Goal: Transaction & Acquisition: Purchase product/service

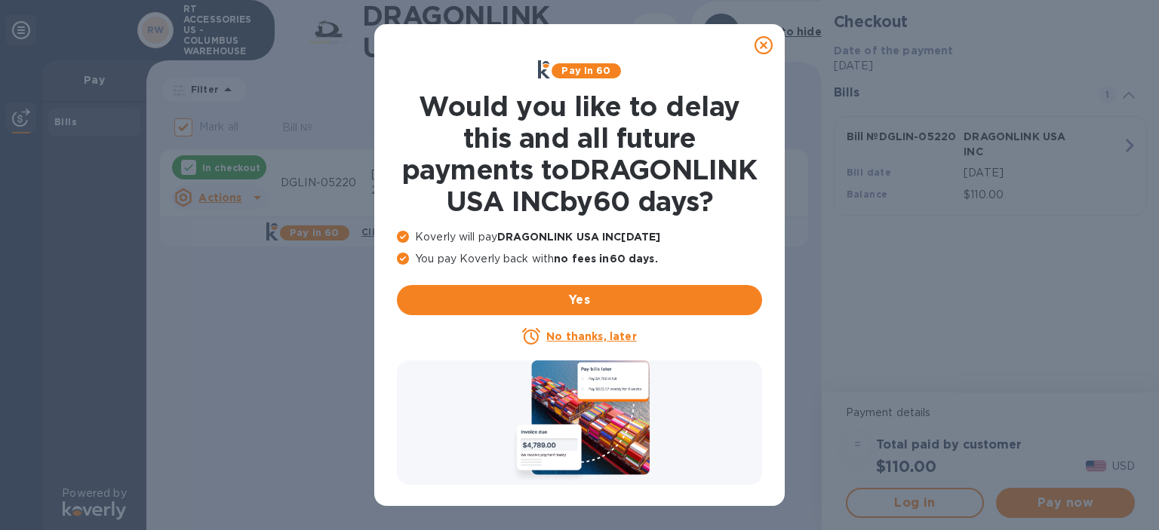
click at [761, 45] on icon at bounding box center [764, 45] width 18 height 18
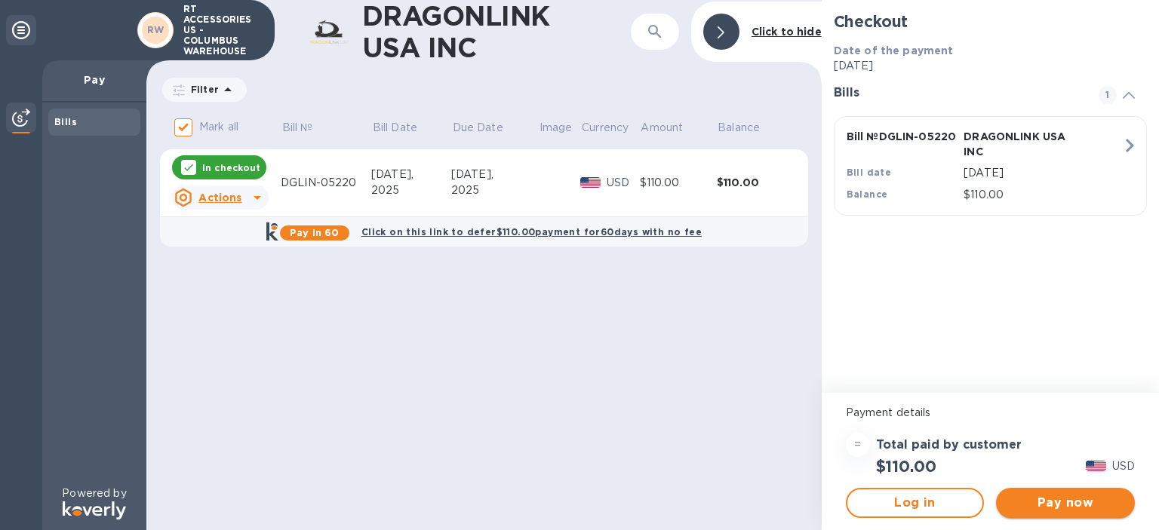
click at [1068, 506] on span "Pay now" at bounding box center [1065, 503] width 115 height 18
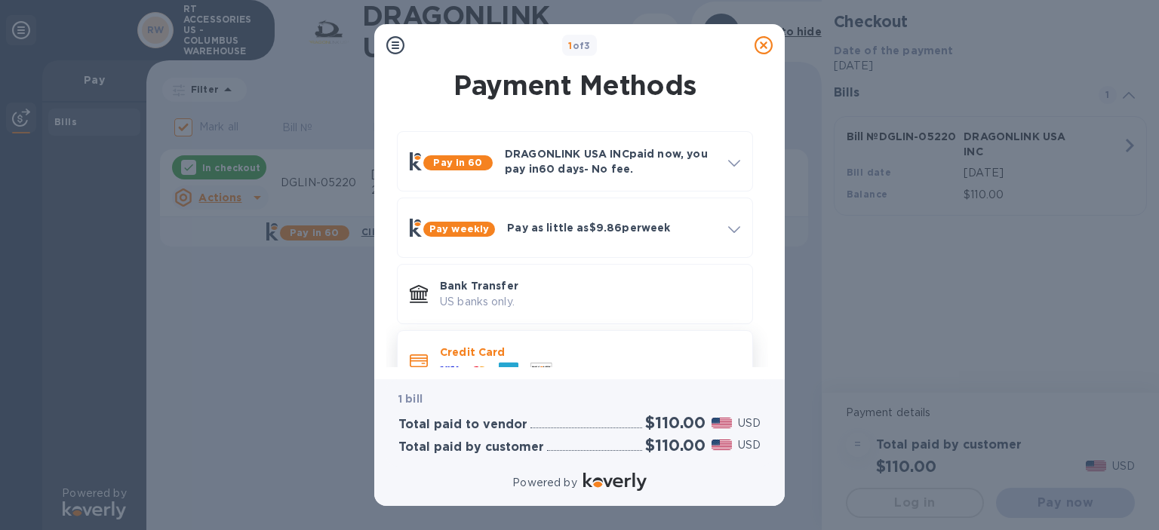
scroll to position [35, 0]
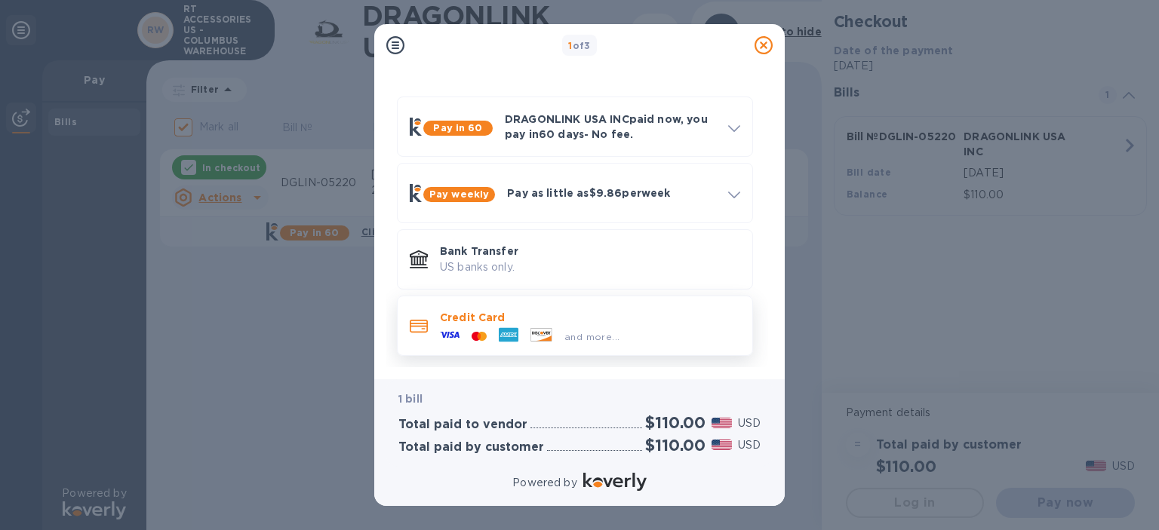
click at [464, 315] on p "Credit Card" at bounding box center [590, 317] width 300 height 15
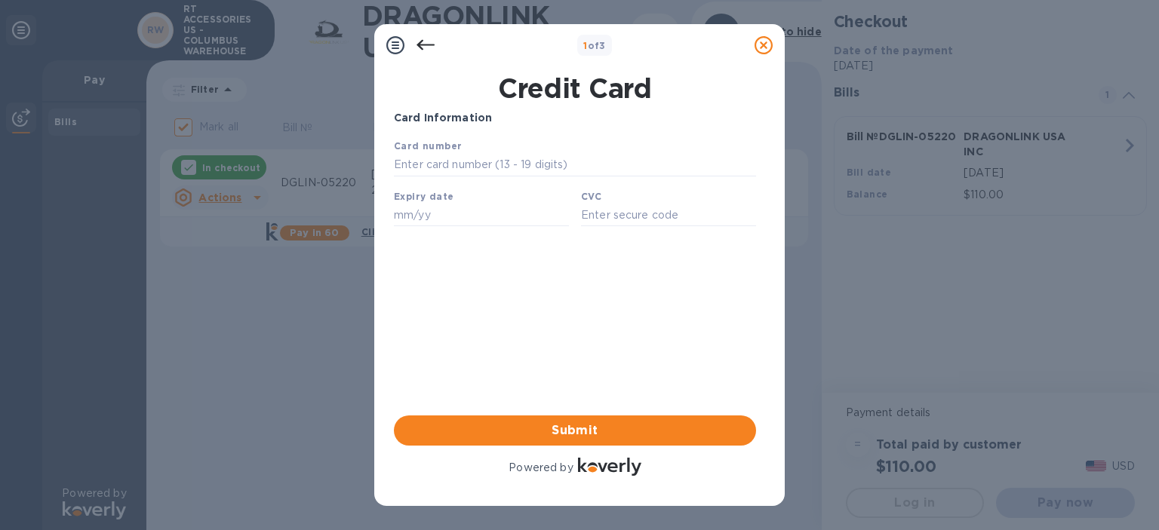
scroll to position [0, 0]
click at [426, 159] on input "text" at bounding box center [575, 165] width 362 height 23
type input "[CREDIT_CARD_NUMBER]"
click at [423, 223] on input "text" at bounding box center [481, 215] width 175 height 23
type input "2"
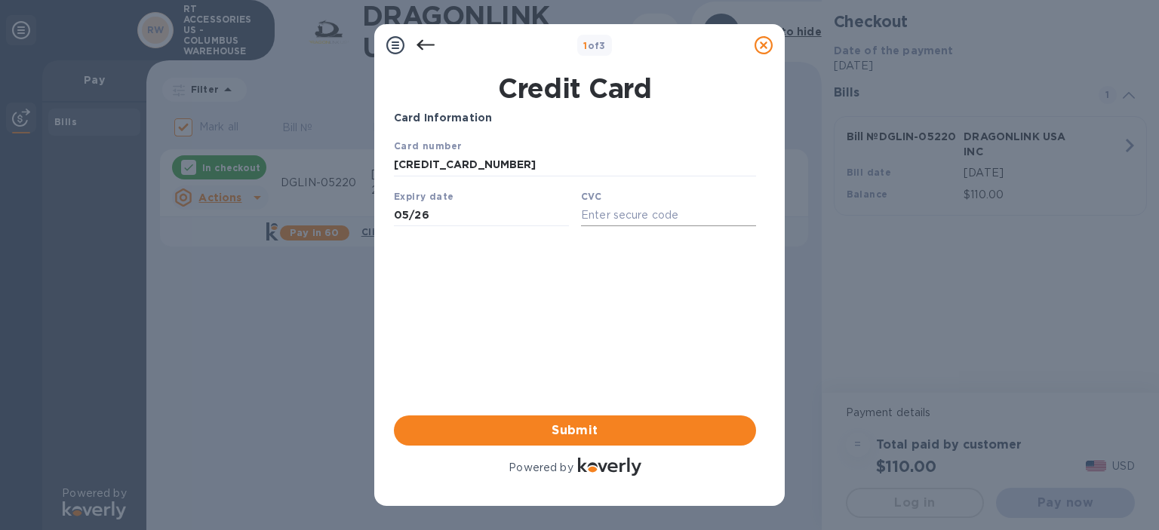
click at [624, 214] on input "text" at bounding box center [668, 215] width 175 height 23
click at [493, 223] on input "05/26" at bounding box center [481, 215] width 175 height 23
type input "0"
type input "05/26"
click at [639, 220] on input "text" at bounding box center [668, 215] width 175 height 23
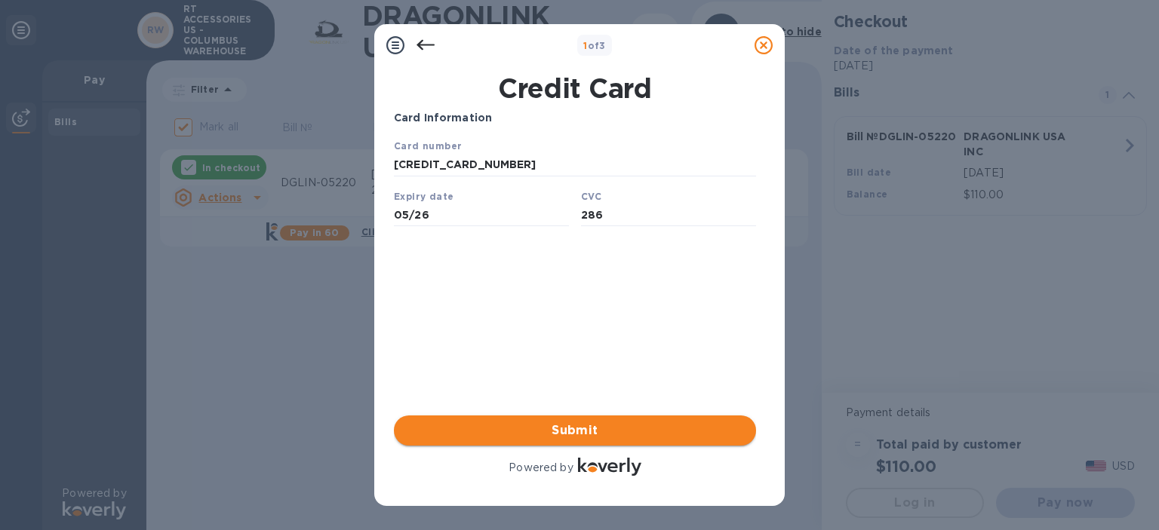
type input "286"
click at [595, 434] on span "Submit" at bounding box center [575, 431] width 338 height 18
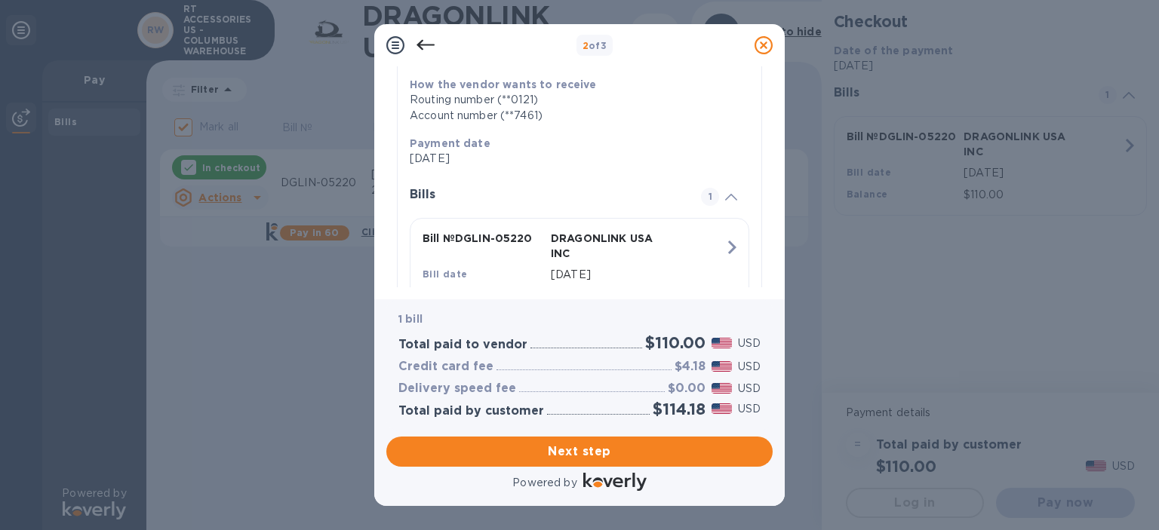
scroll to position [294, 0]
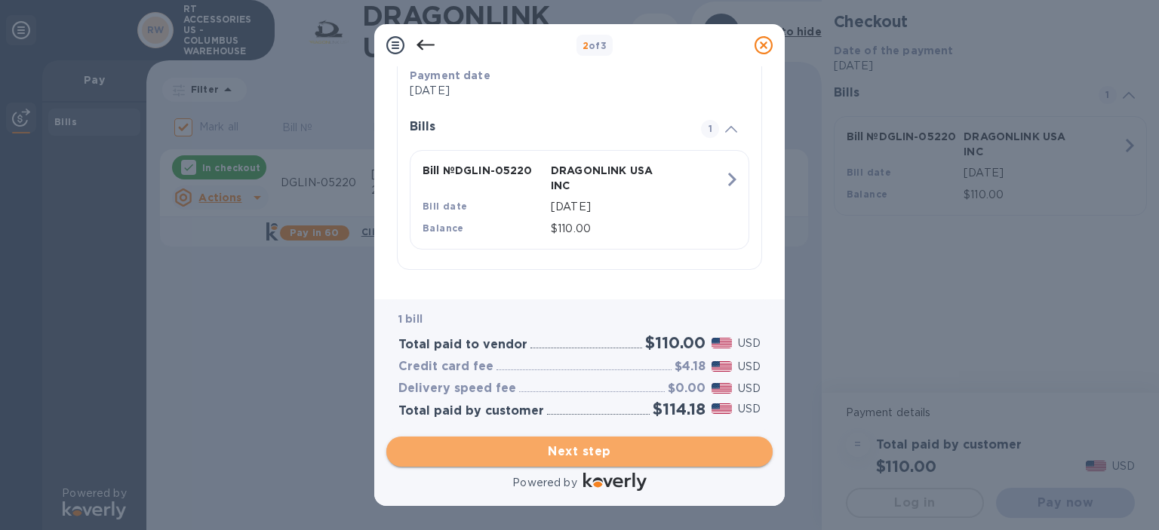
click at [610, 452] on span "Next step" at bounding box center [579, 452] width 362 height 18
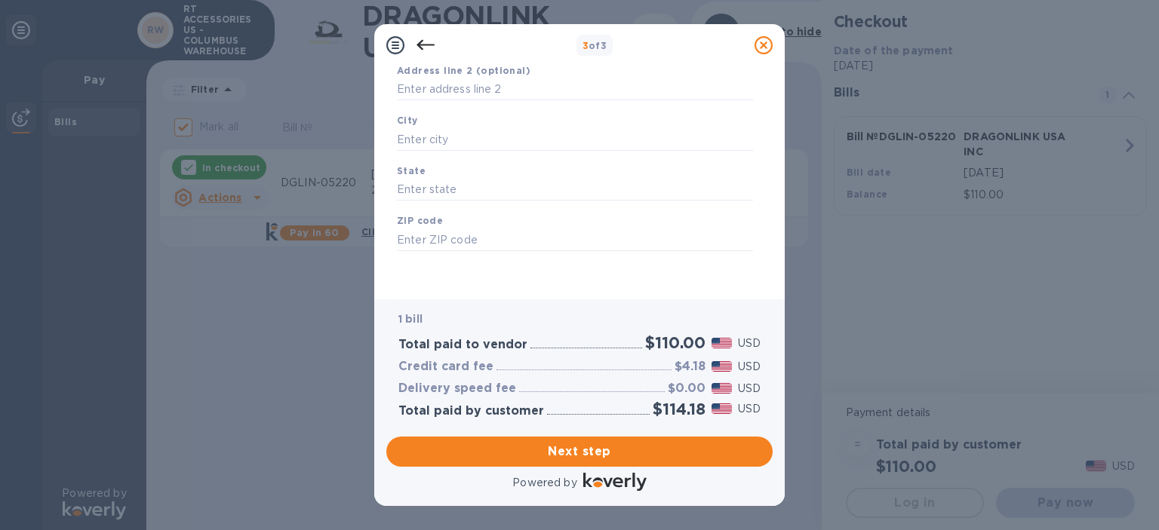
scroll to position [58, 0]
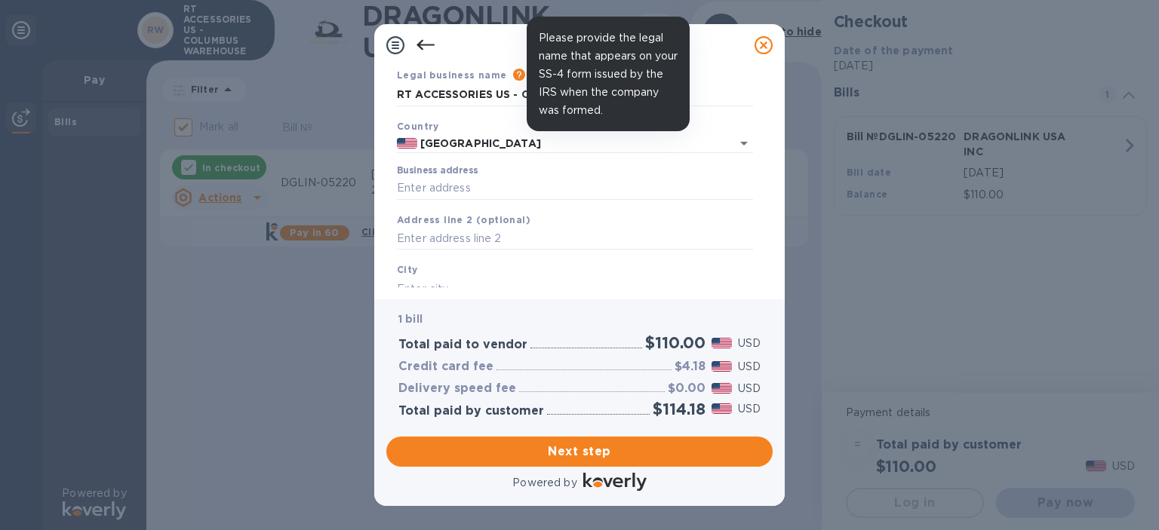
click at [513, 75] on icon at bounding box center [519, 75] width 12 height 12
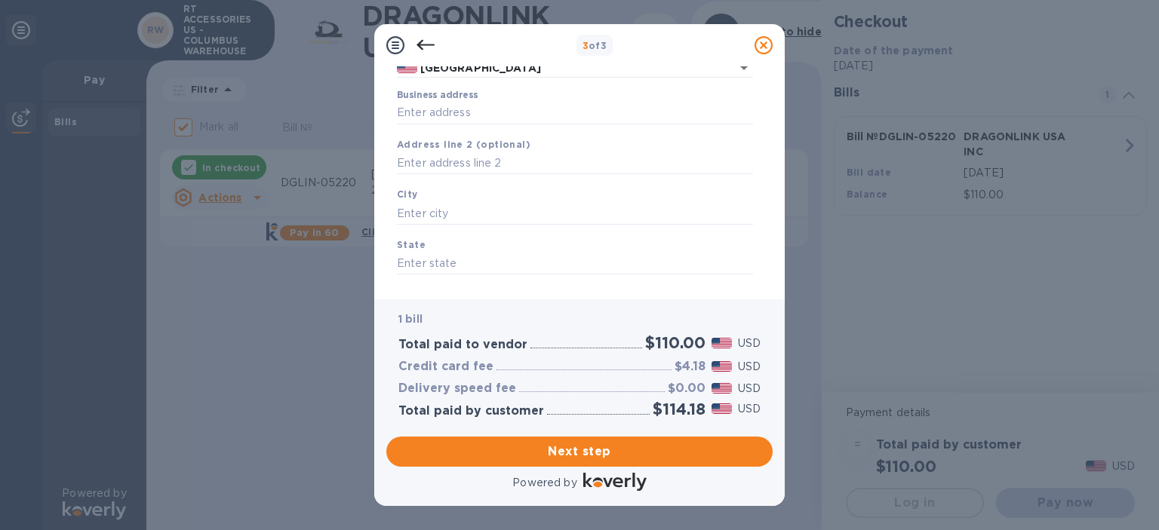
scroll to position [209, 0]
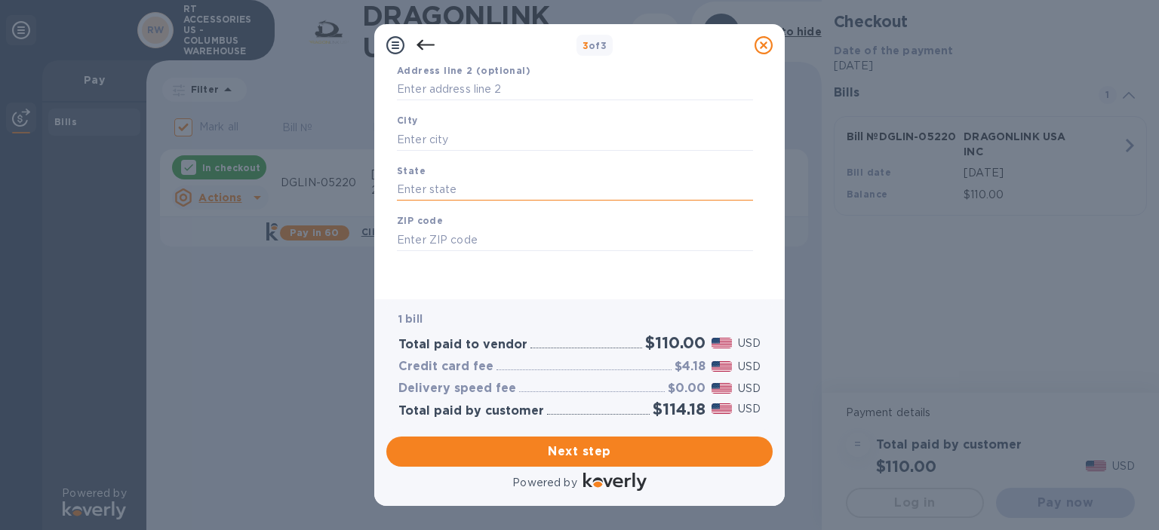
click at [480, 186] on input "text" at bounding box center [575, 190] width 356 height 23
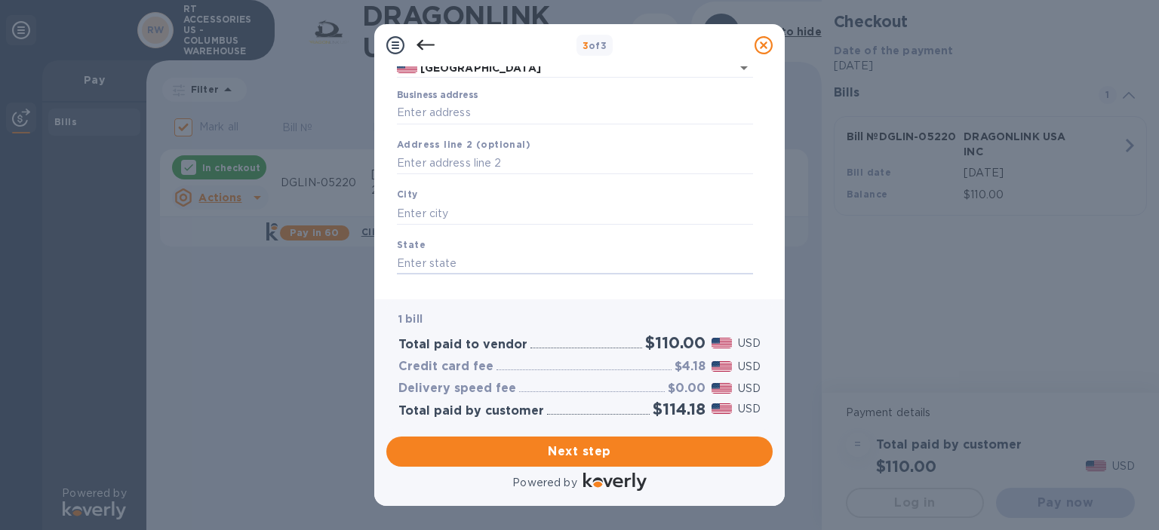
scroll to position [58, 0]
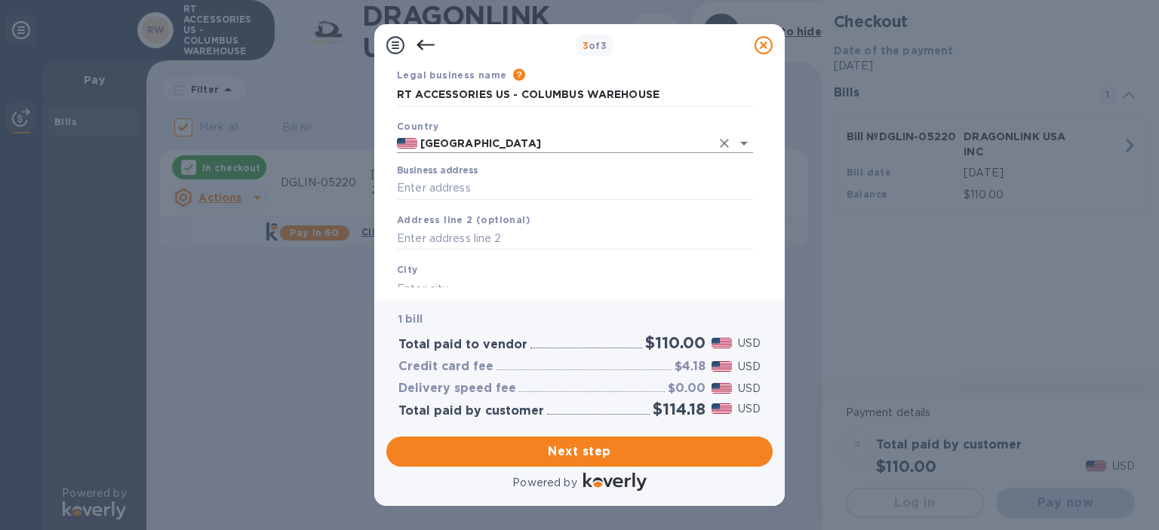
click at [463, 142] on input "[GEOGRAPHIC_DATA]" at bounding box center [564, 143] width 294 height 19
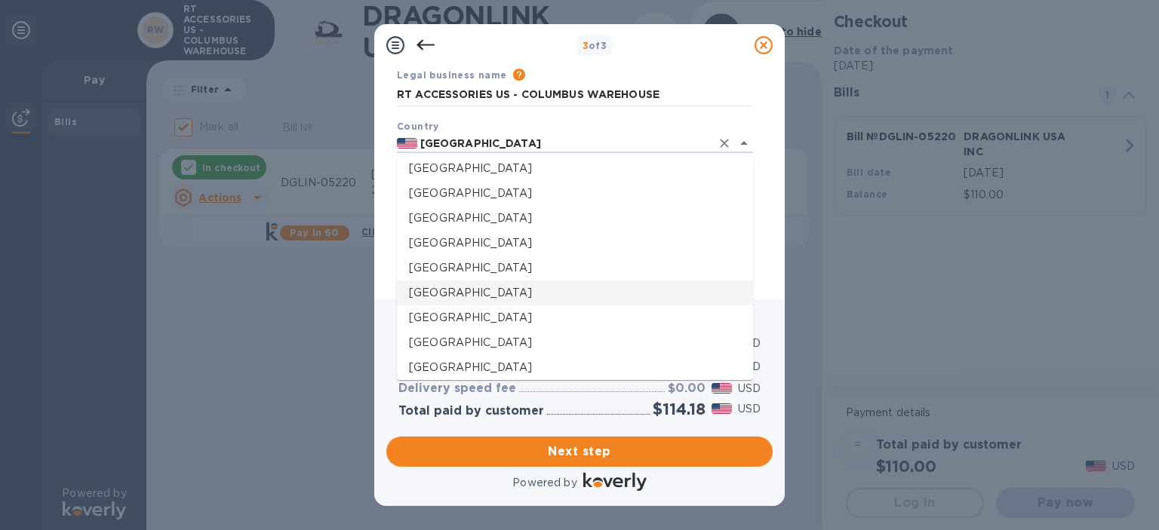
scroll to position [679, 0]
click at [435, 341] on p "[GEOGRAPHIC_DATA]" at bounding box center [575, 342] width 332 height 16
type input "[GEOGRAPHIC_DATA]"
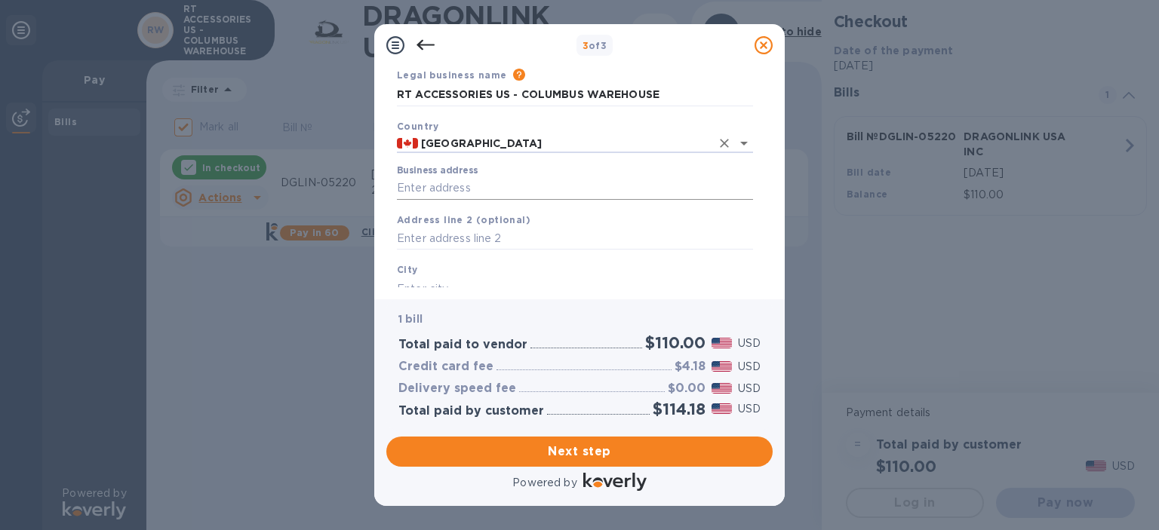
click at [441, 185] on input "Business address" at bounding box center [575, 188] width 356 height 23
type input "315 BOUL INDUSTRIEL"
click at [475, 231] on input "text" at bounding box center [575, 239] width 356 height 23
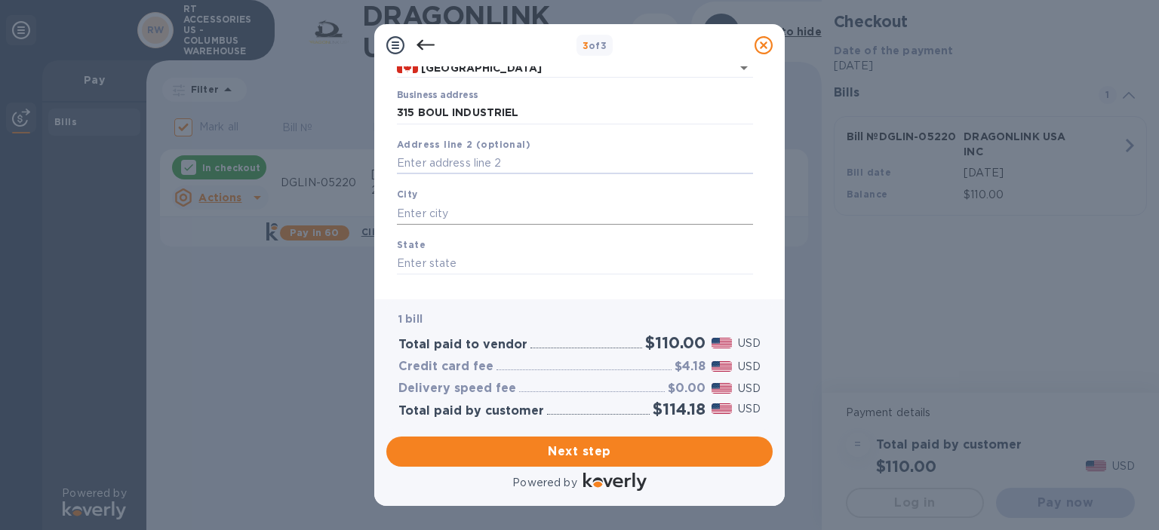
click at [429, 210] on input "text" at bounding box center [575, 213] width 356 height 23
type input "Chateauguay"
click at [448, 260] on input "text" at bounding box center [575, 264] width 356 height 23
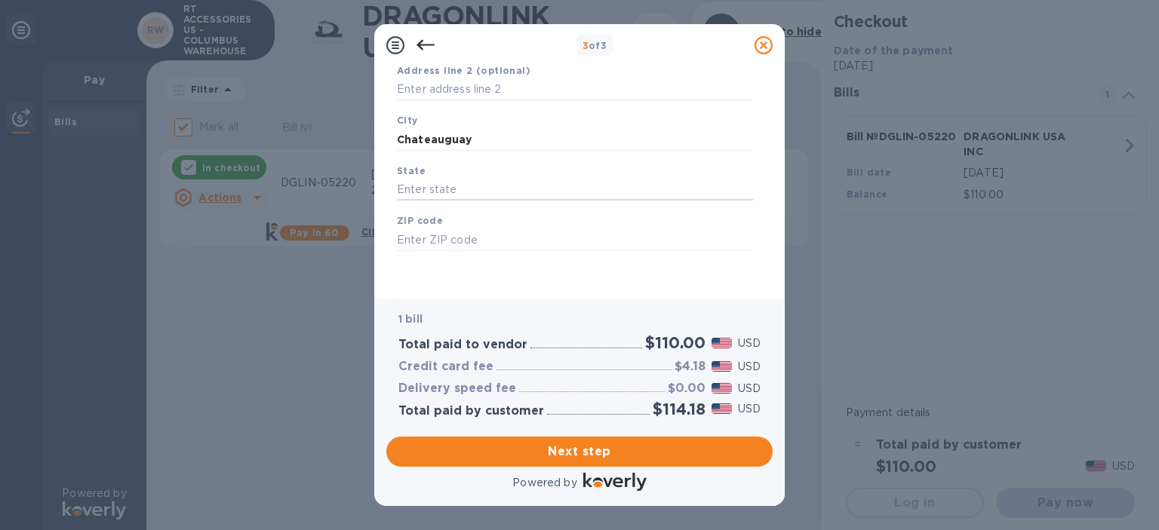
type input "q"
type input "[GEOGRAPHIC_DATA]"
click at [452, 231] on input "text" at bounding box center [575, 240] width 356 height 23
type input "j6j 4z2"
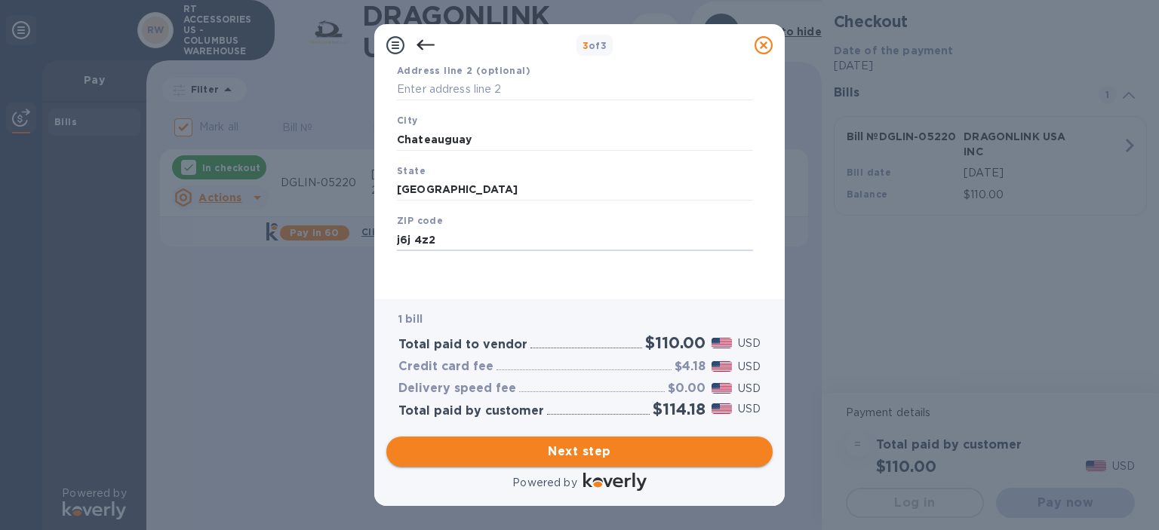
click at [595, 457] on span "Next step" at bounding box center [579, 452] width 362 height 18
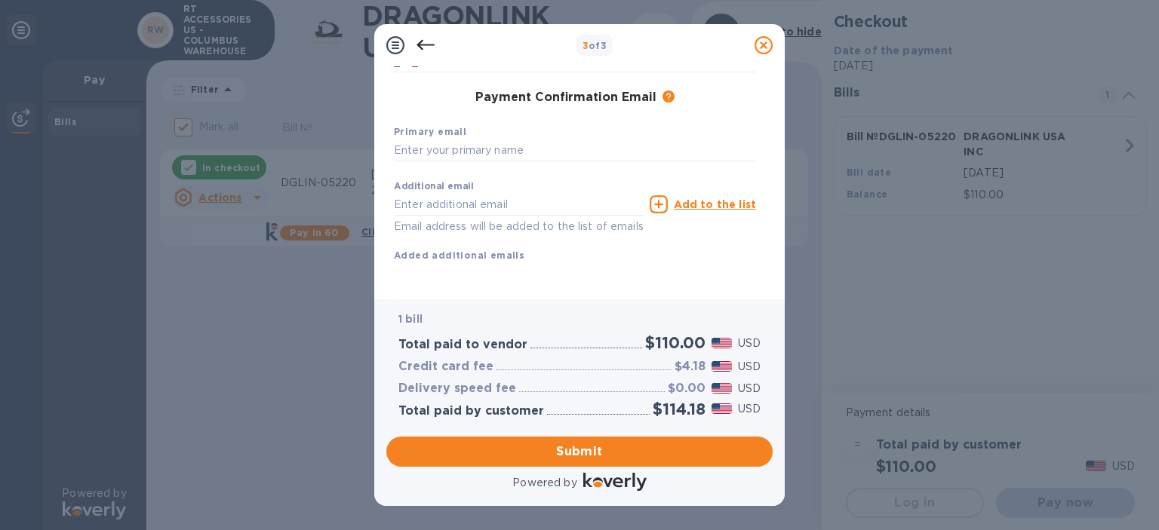
scroll to position [169, 0]
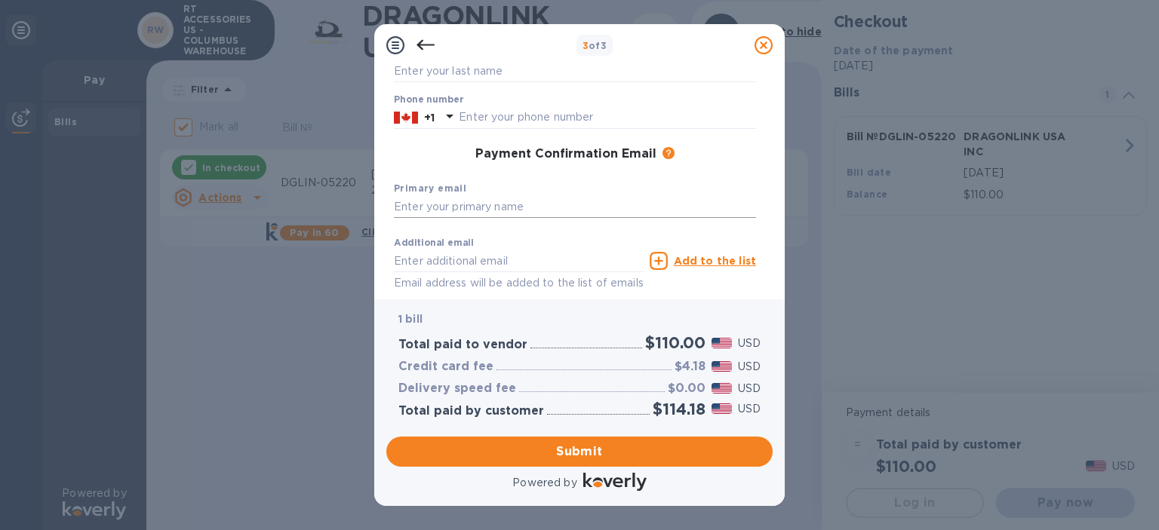
click at [494, 208] on input "text" at bounding box center [575, 207] width 362 height 23
click at [418, 201] on input "text" at bounding box center [575, 207] width 362 height 23
type input "w"
type input "W"
type input "[PERSON_NAME]"
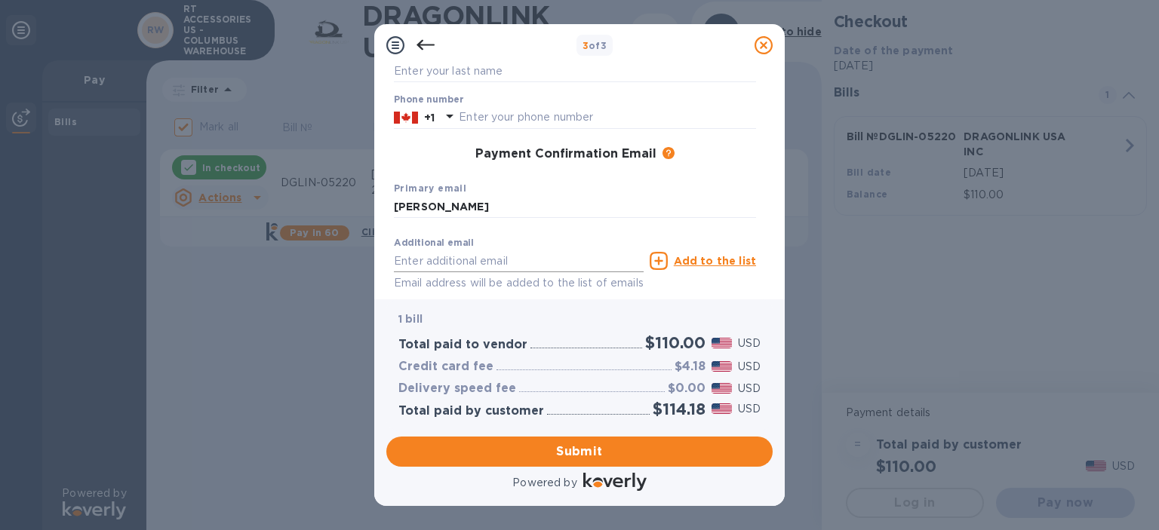
click at [456, 256] on input "text" at bounding box center [519, 261] width 250 height 23
type input "e"
click at [410, 257] on input "text" at bounding box center [519, 261] width 250 height 23
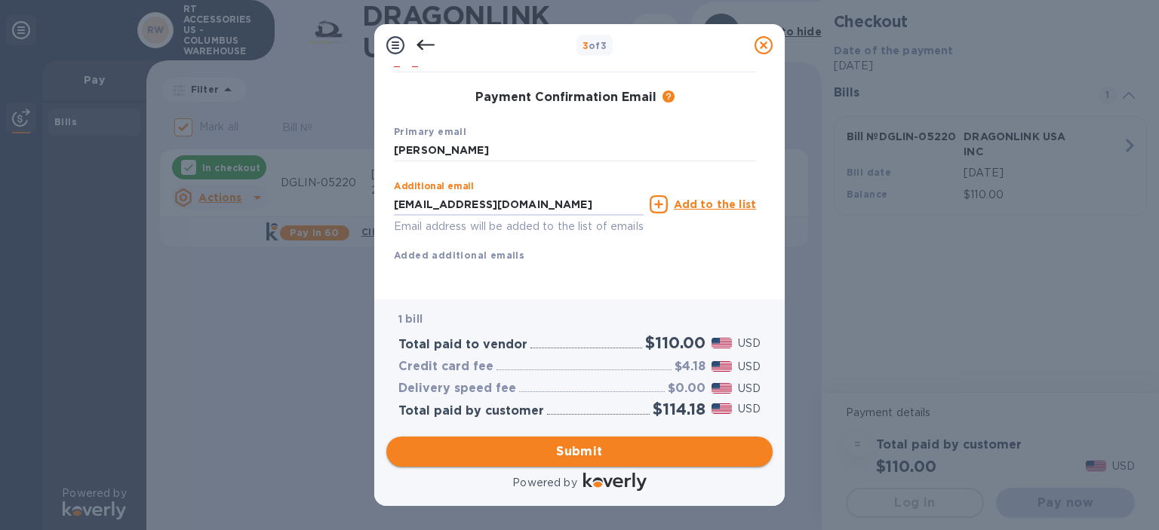
type input "[EMAIL_ADDRESS][DOMAIN_NAME]"
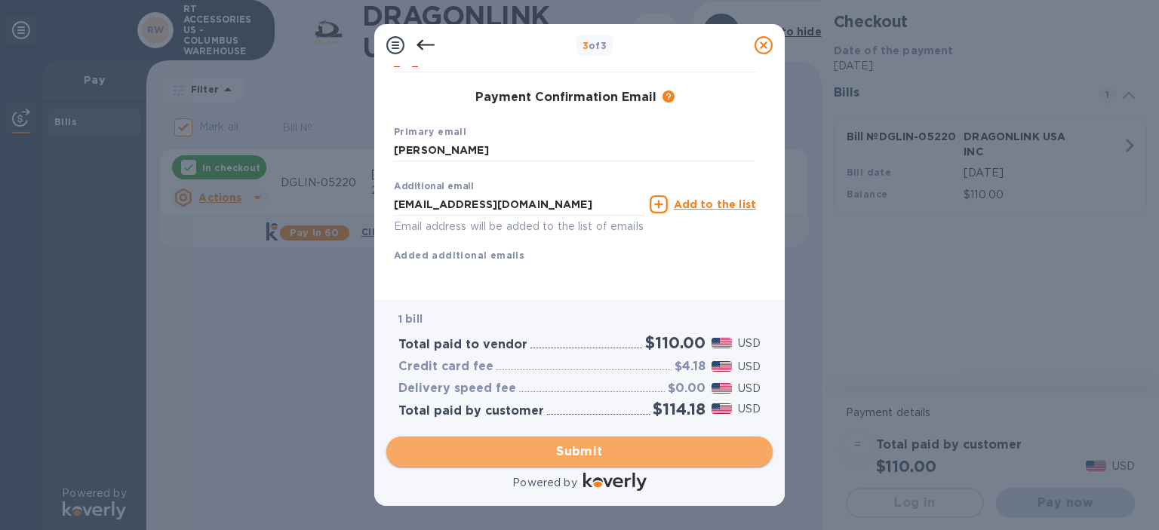
click at [592, 451] on span "Submit" at bounding box center [579, 452] width 362 height 18
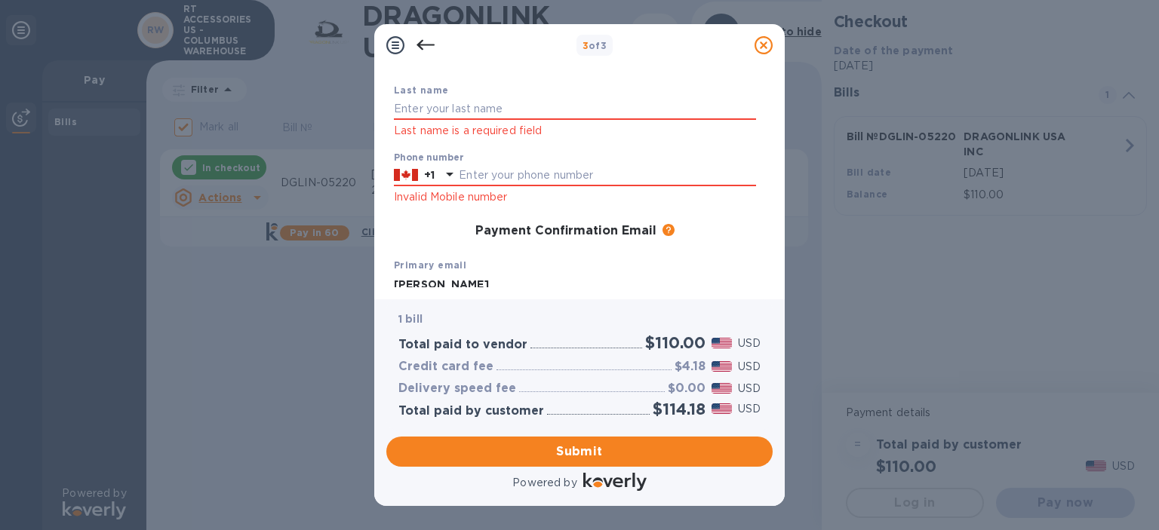
scroll to position [323, 0]
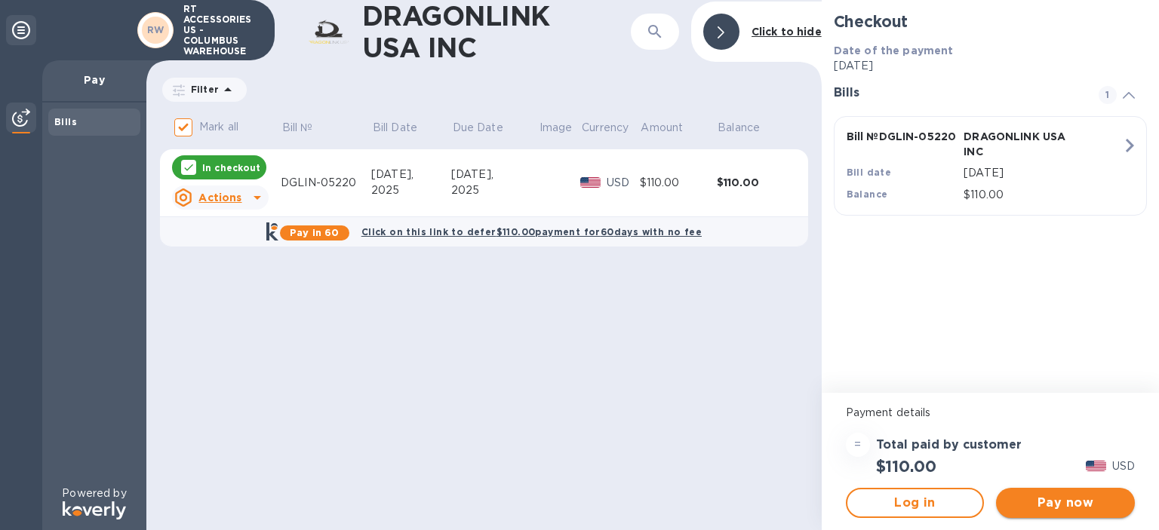
click at [1047, 500] on span "Pay now" at bounding box center [1065, 503] width 115 height 18
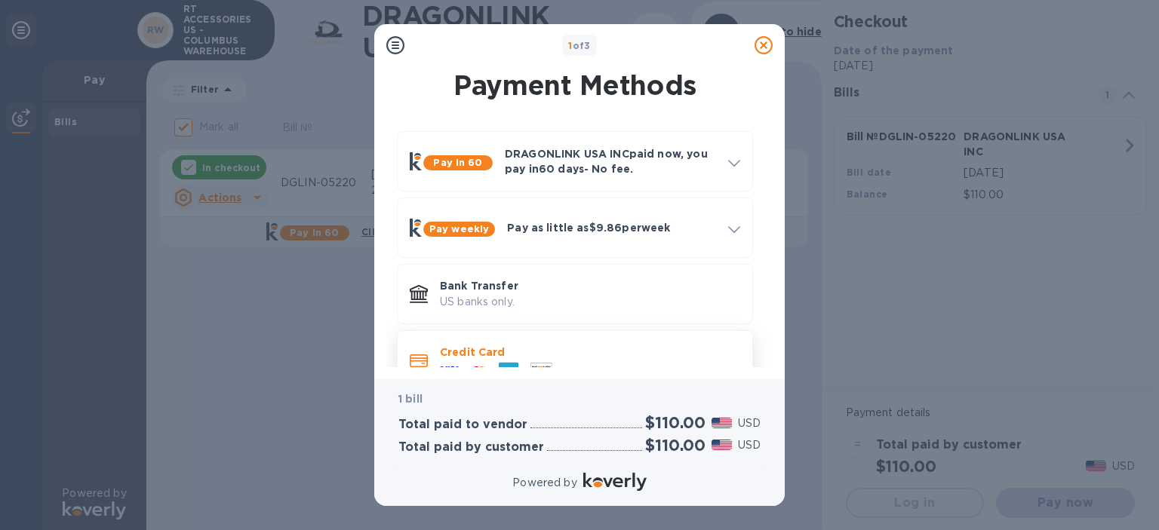
scroll to position [35, 0]
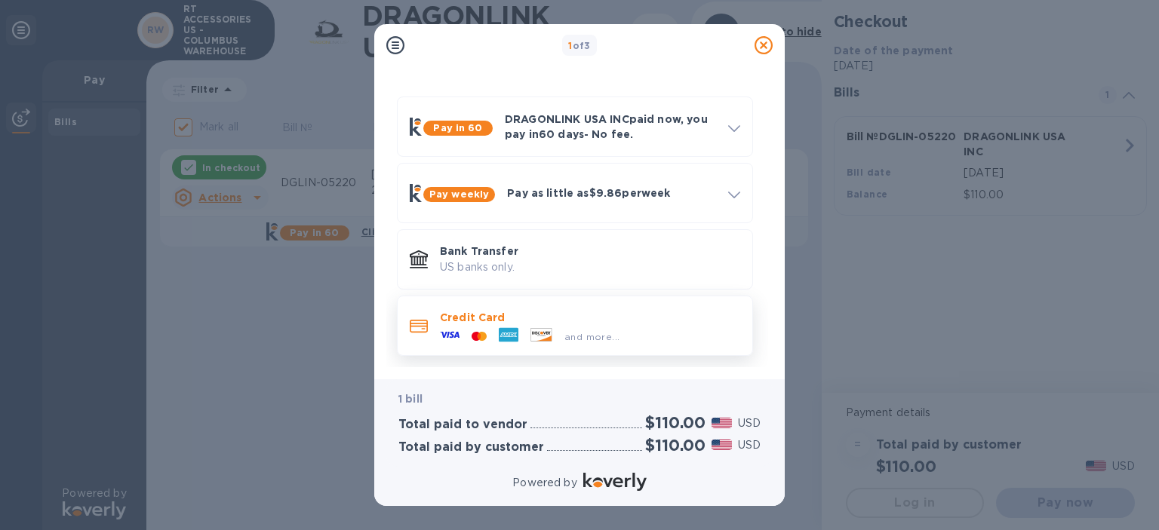
click at [457, 331] on icon at bounding box center [450, 335] width 20 height 20
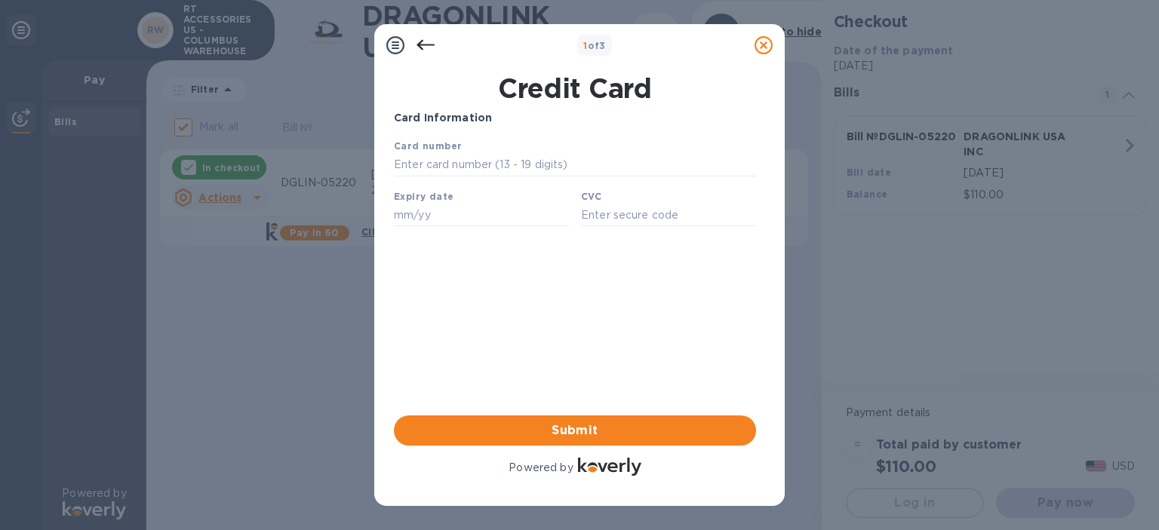
scroll to position [0, 0]
click at [397, 45] on icon at bounding box center [395, 45] width 18 height 18
